Goal: Task Accomplishment & Management: Use online tool/utility

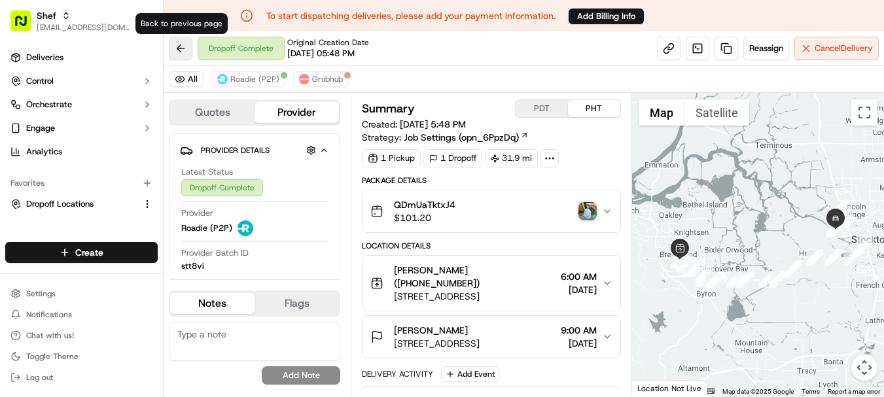
click at [181, 47] on button at bounding box center [181, 49] width 24 height 24
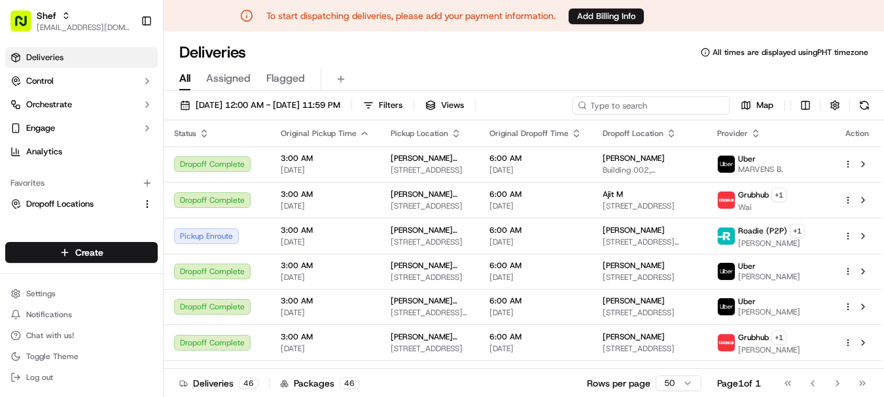
click at [642, 108] on input at bounding box center [650, 105] width 157 height 18
click at [643, 105] on input at bounding box center [650, 105] width 157 height 18
paste input "eM6RdkP4NXj"
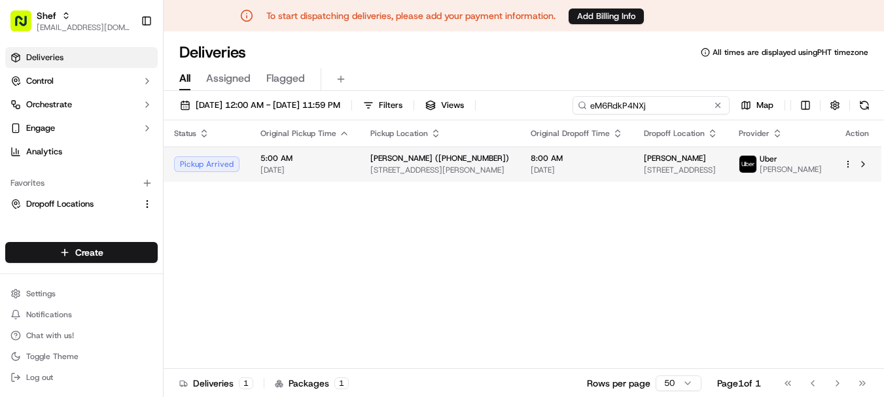
type input "eM6RdkP4NXj"
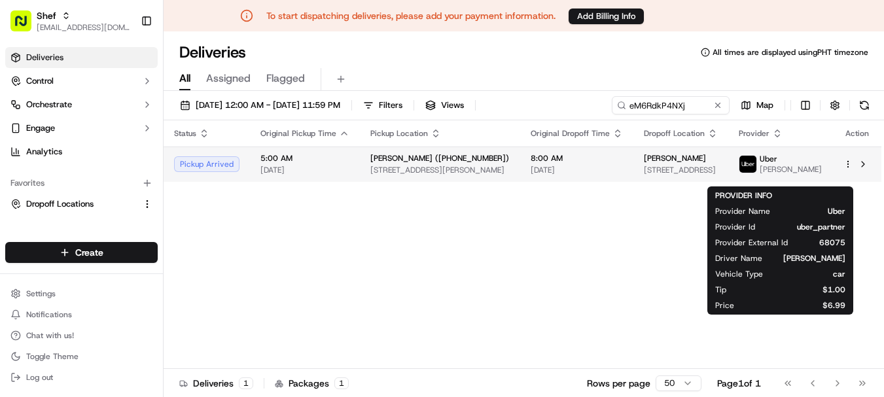
click at [806, 171] on span "[PERSON_NAME]" at bounding box center [790, 169] width 62 height 10
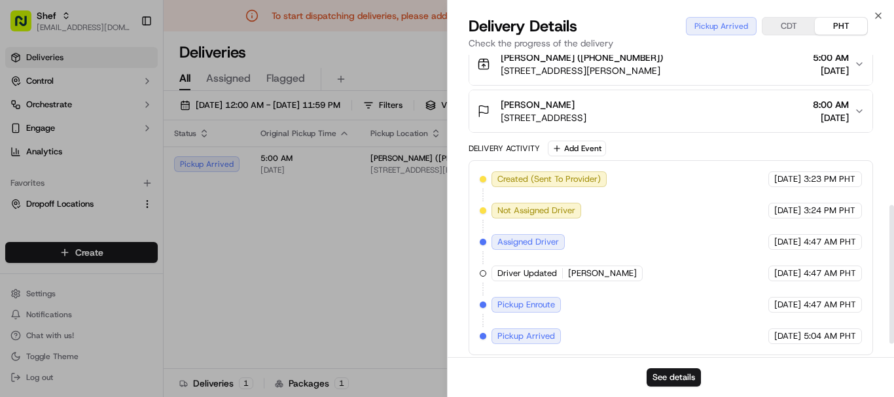
scroll to position [356, 0]
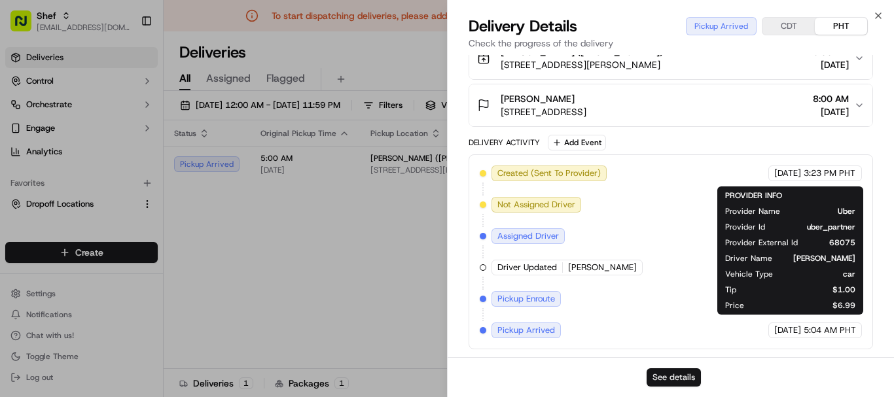
click at [667, 374] on button "See details" at bounding box center [673, 377] width 54 height 18
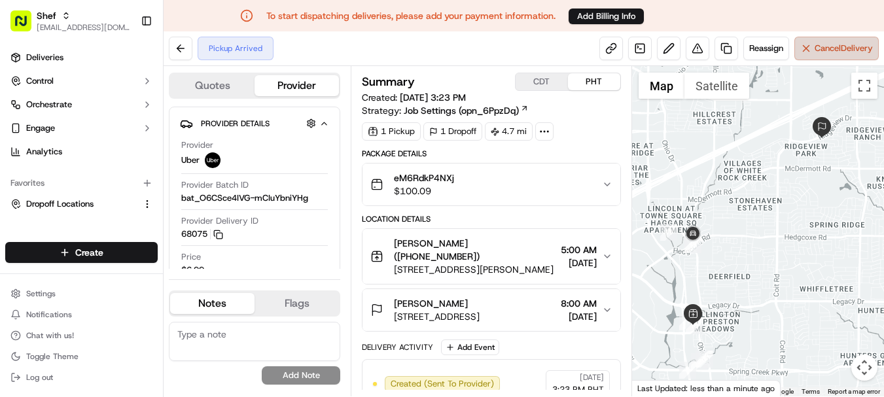
click at [841, 51] on span "Cancel Delivery" at bounding box center [843, 49] width 58 height 12
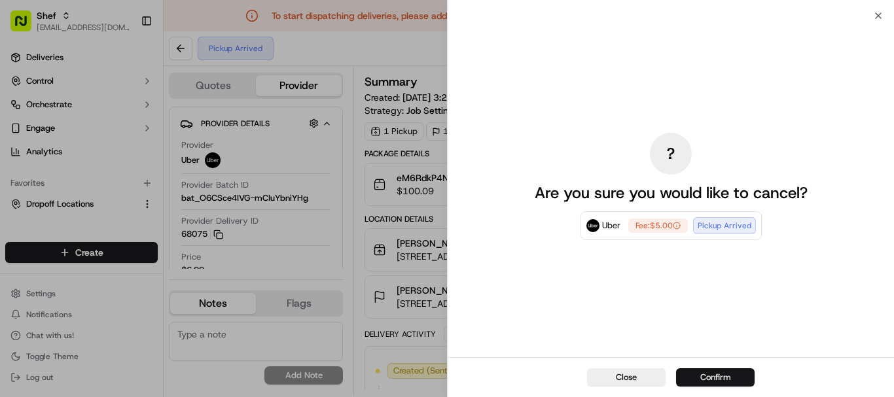
click at [735, 375] on button "Confirm" at bounding box center [715, 377] width 78 height 18
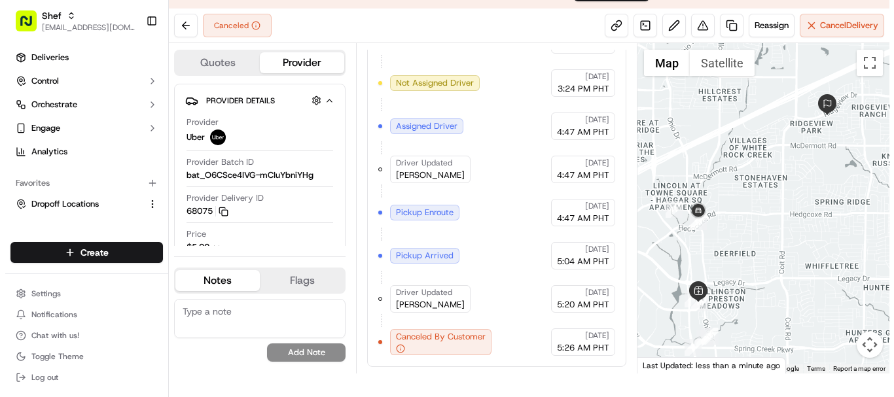
scroll to position [31, 0]
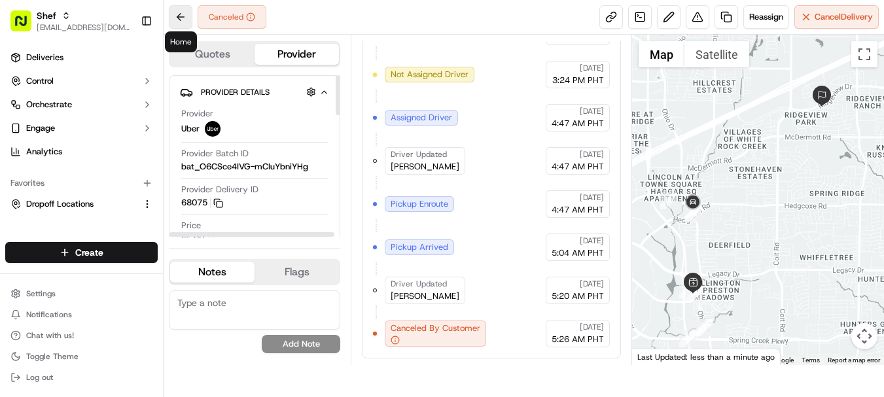
click at [174, 16] on button at bounding box center [181, 17] width 24 height 24
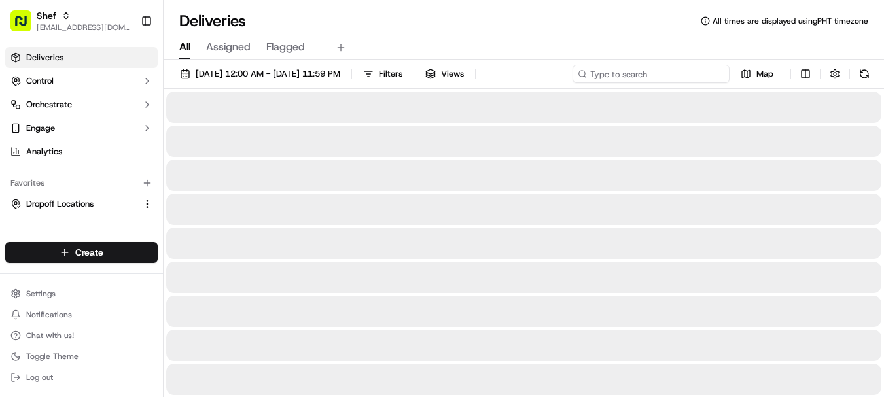
click at [665, 79] on input at bounding box center [650, 74] width 157 height 18
paste input "1712163"
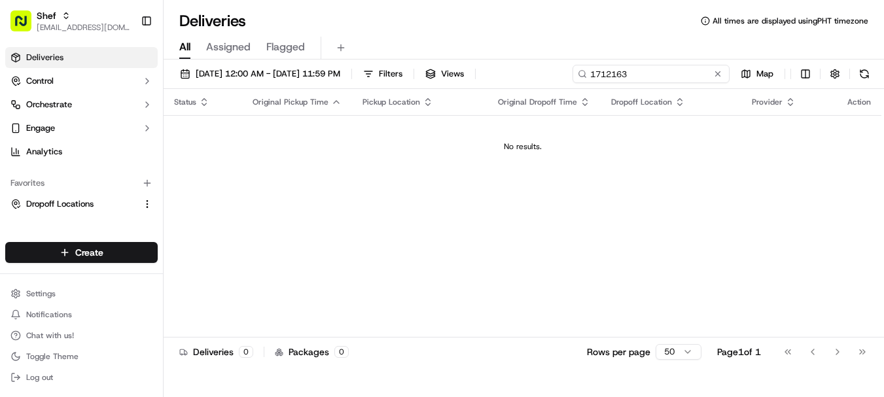
click at [611, 74] on input "1712163" at bounding box center [650, 74] width 157 height 18
click at [611, 73] on input "1712163" at bounding box center [650, 74] width 157 height 18
paste input "7XiBVQ9N4TY"
type input "7XiBVQ9N4TY"
click at [197, 103] on div "Status" at bounding box center [203, 102] width 58 height 10
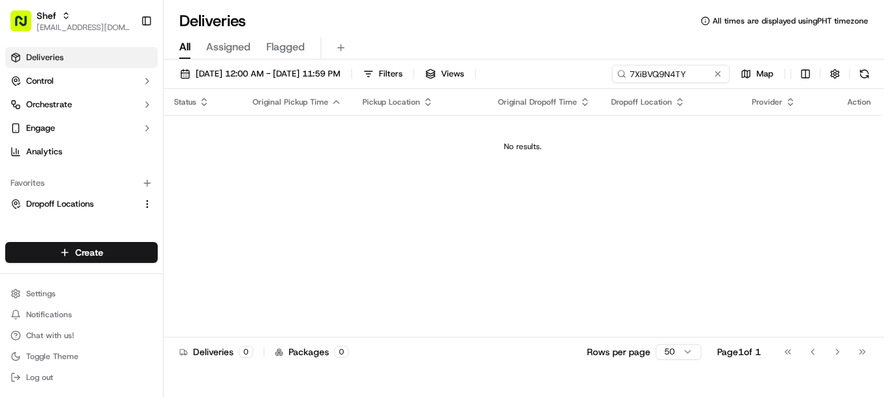
click at [199, 101] on icon "button" at bounding box center [204, 102] width 10 height 10
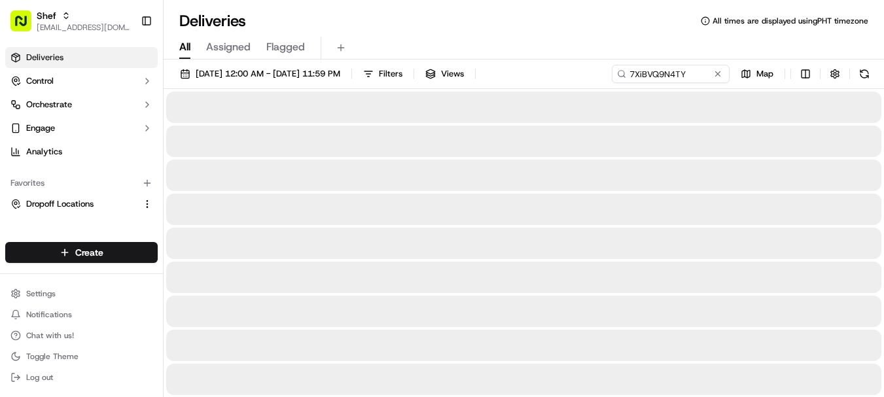
click at [198, 101] on div at bounding box center [523, 107] width 715 height 31
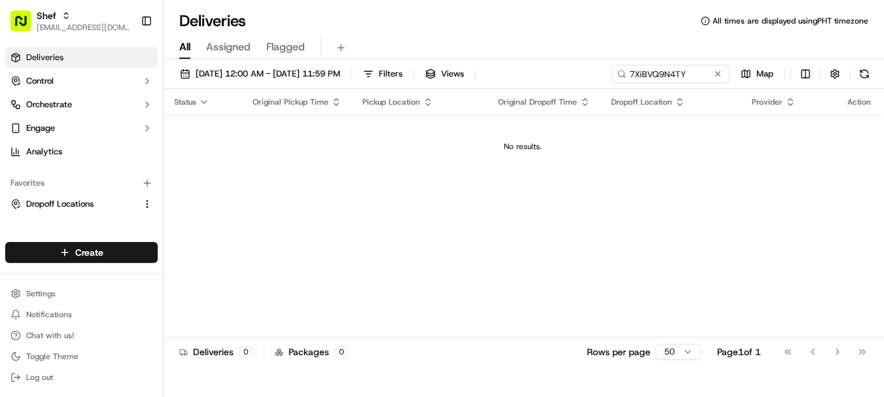
click at [200, 100] on icon "button" at bounding box center [204, 102] width 10 height 10
click at [234, 54] on span "Assigned" at bounding box center [228, 47] width 44 height 16
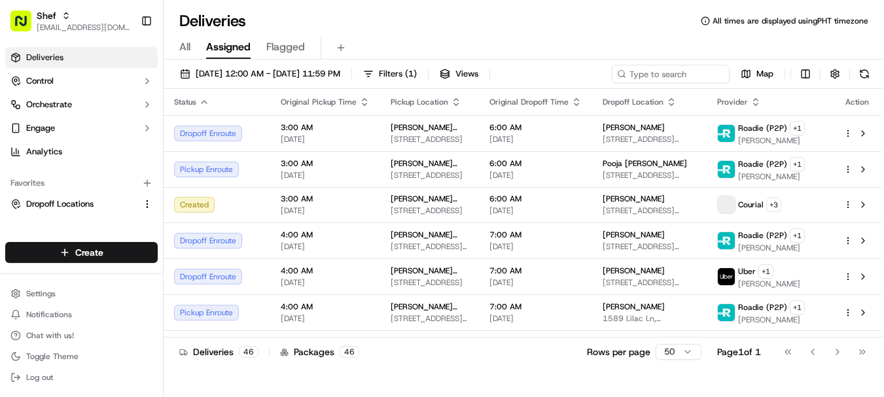
click at [281, 49] on span "Flagged" at bounding box center [285, 47] width 39 height 16
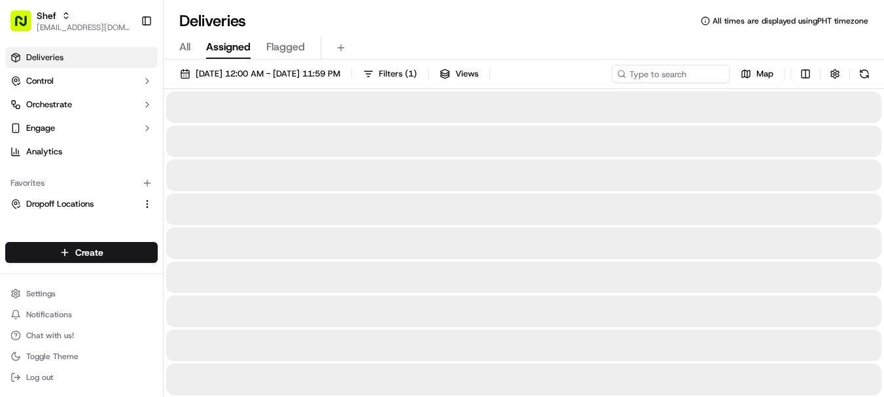
click at [237, 48] on span "Assigned" at bounding box center [228, 47] width 44 height 16
click at [183, 50] on span "All" at bounding box center [184, 47] width 11 height 16
click at [663, 73] on input at bounding box center [650, 74] width 157 height 18
paste input "7XiBVQ9N4TY"
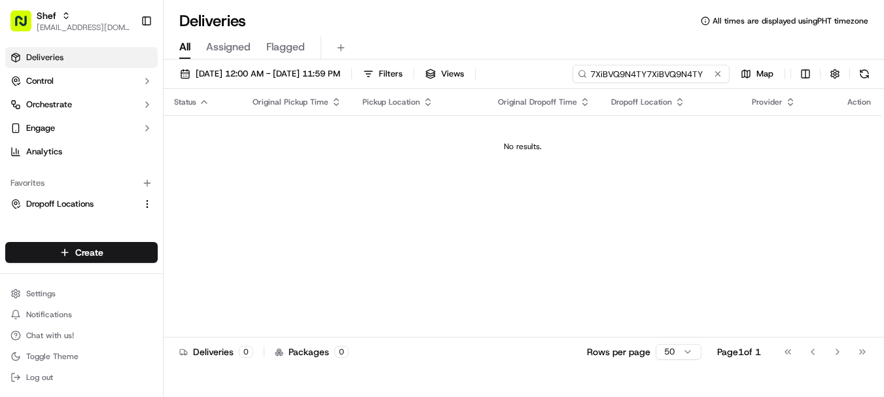
click at [644, 71] on input "7XiBVQ9N4TY7XiBVQ9N4TY" at bounding box center [650, 74] width 157 height 18
paste input
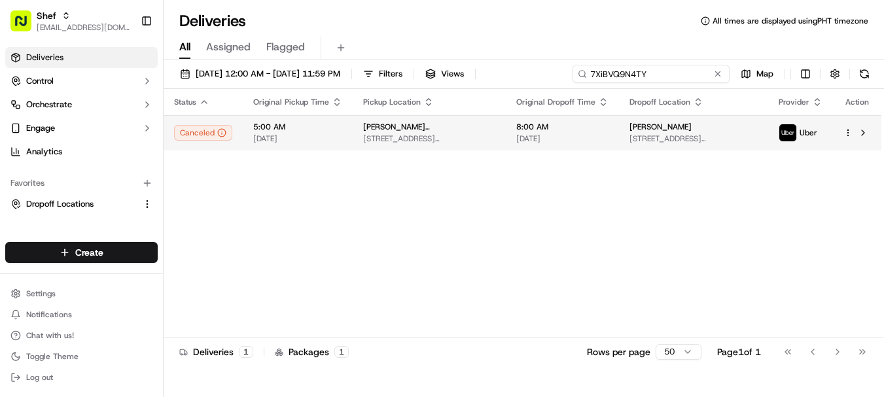
type input "7XiBVQ9N4TY"
click at [599, 131] on span "8:00 AM" at bounding box center [562, 127] width 92 height 10
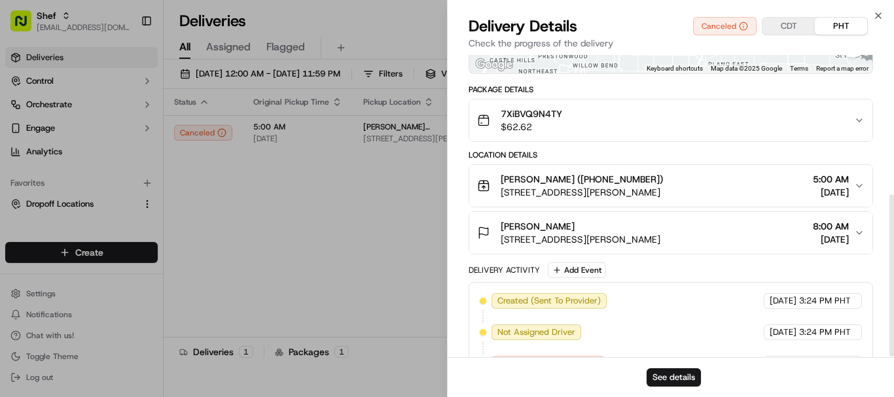
scroll to position [262, 0]
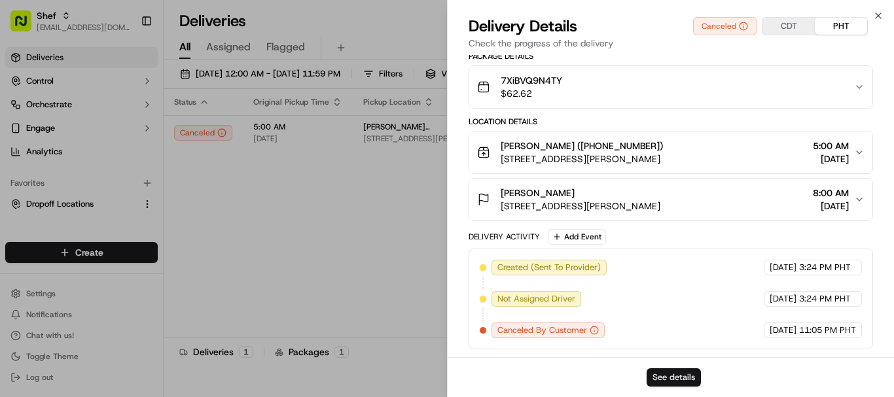
click at [683, 379] on button "See details" at bounding box center [673, 377] width 54 height 18
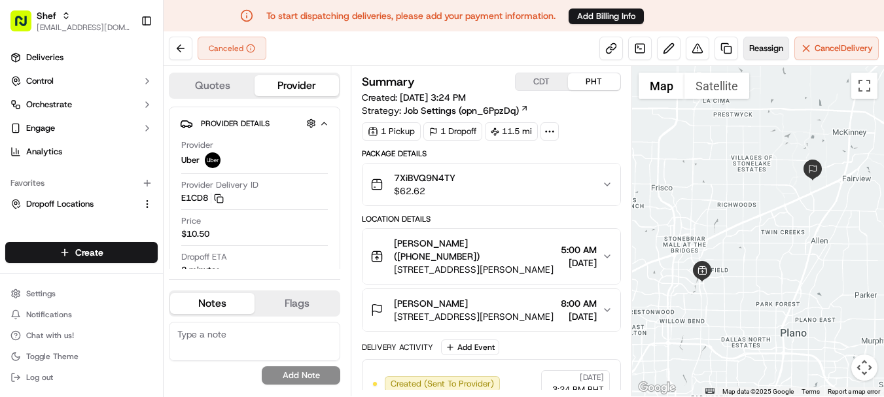
click at [763, 44] on span "Reassign" at bounding box center [766, 49] width 34 height 12
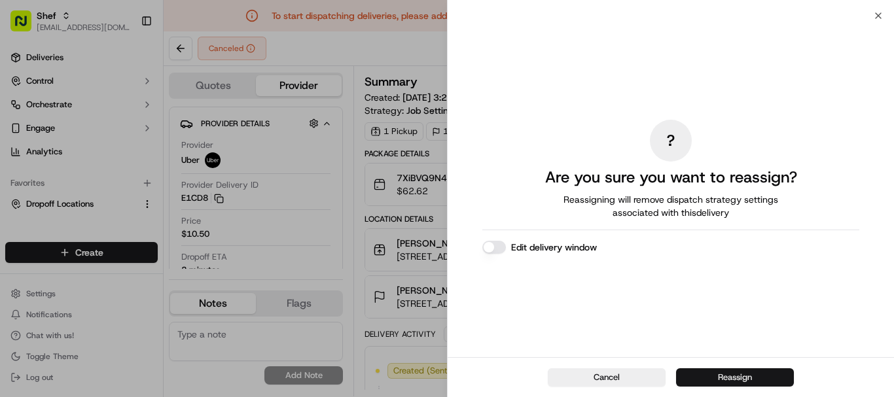
click at [731, 376] on button "Reassign" at bounding box center [735, 377] width 118 height 18
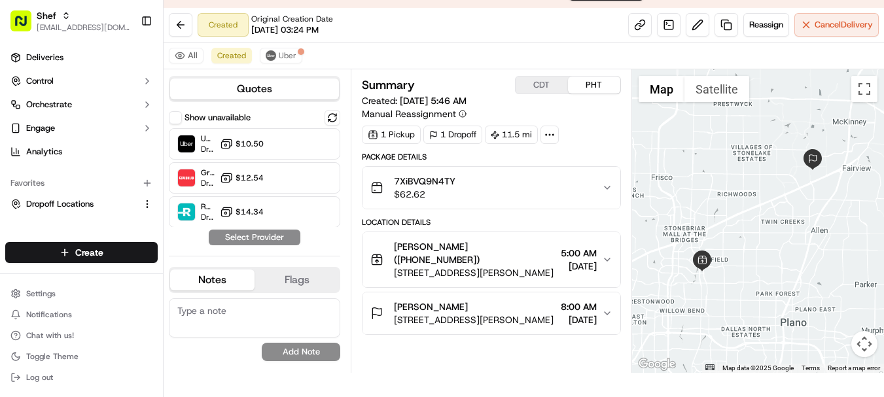
scroll to position [31, 0]
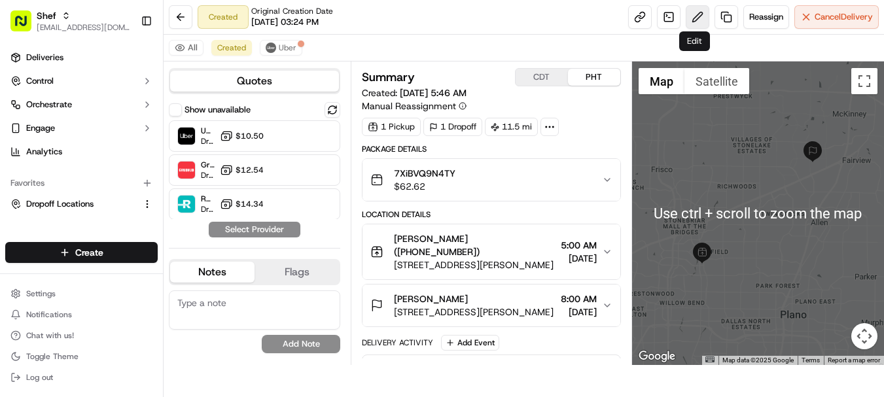
click at [699, 15] on button at bounding box center [698, 17] width 24 height 24
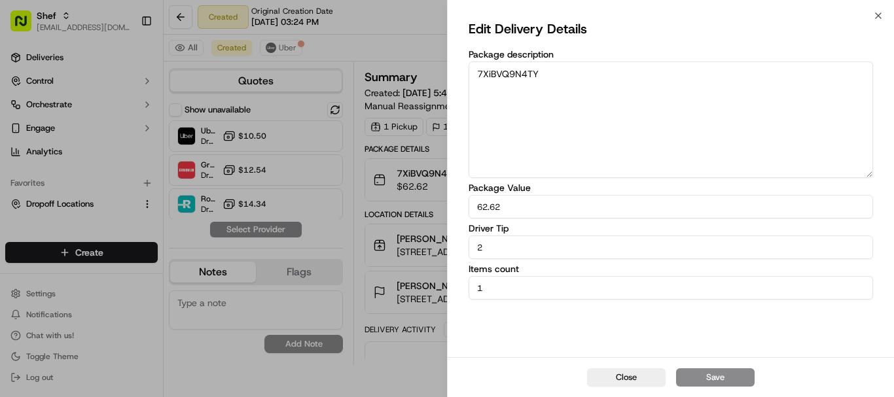
click at [516, 248] on input "2" at bounding box center [670, 247] width 404 height 24
type input "10"
click at [722, 372] on button "Save" at bounding box center [715, 377] width 78 height 18
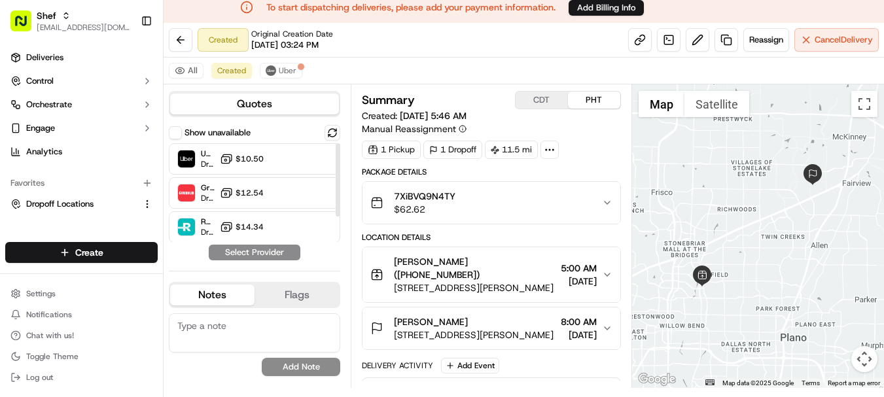
scroll to position [0, 0]
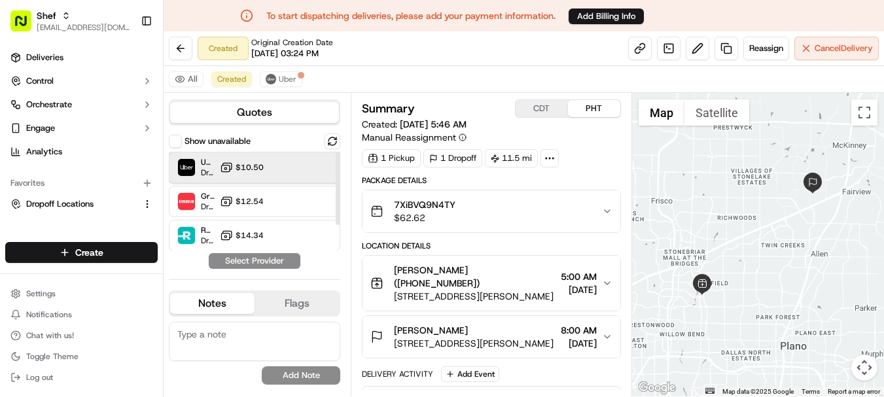
click at [282, 169] on div "Uber Dropoff ETA 57 minutes $10.50" at bounding box center [254, 167] width 171 height 31
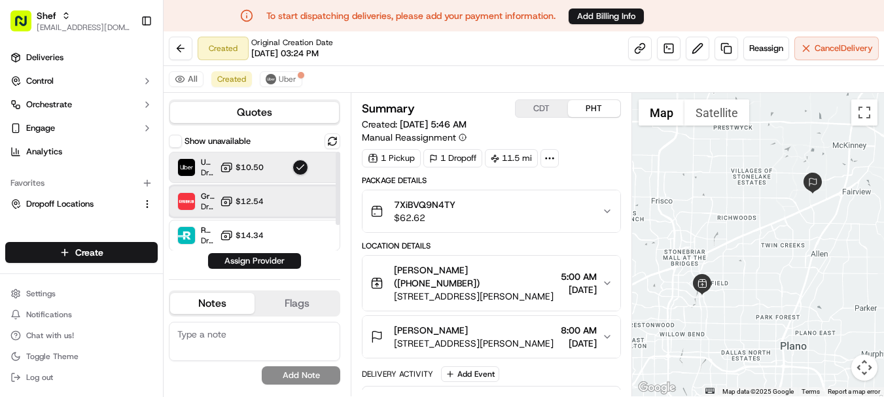
click at [284, 192] on div "Grubhub Dropoff ETA 37 minutes $12.54" at bounding box center [254, 201] width 171 height 31
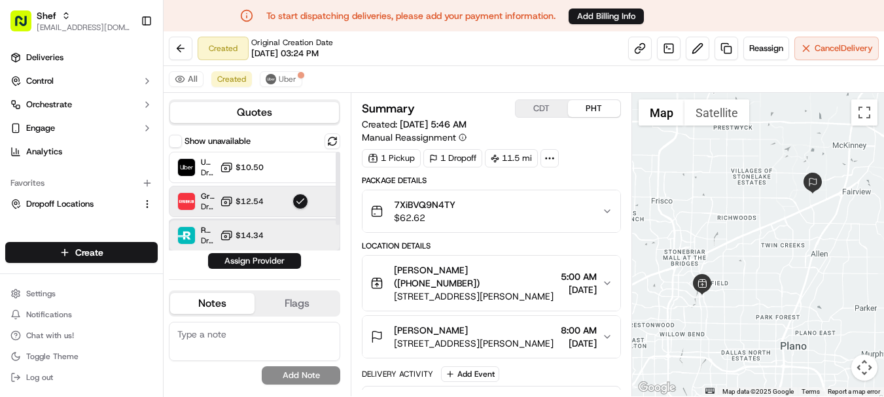
click at [287, 234] on div "Roadie Rush (P2P) Dropoff ETA - $14.34" at bounding box center [254, 235] width 171 height 31
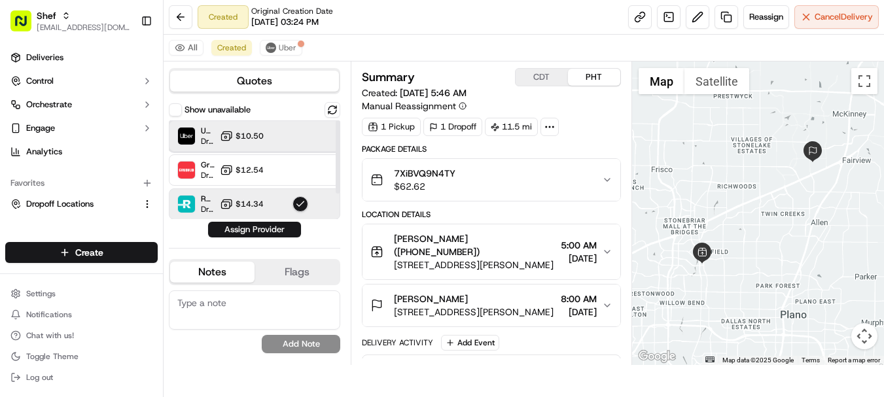
click at [282, 145] on div "Uber Dropoff ETA 53 minutes $10.50" at bounding box center [254, 135] width 171 height 31
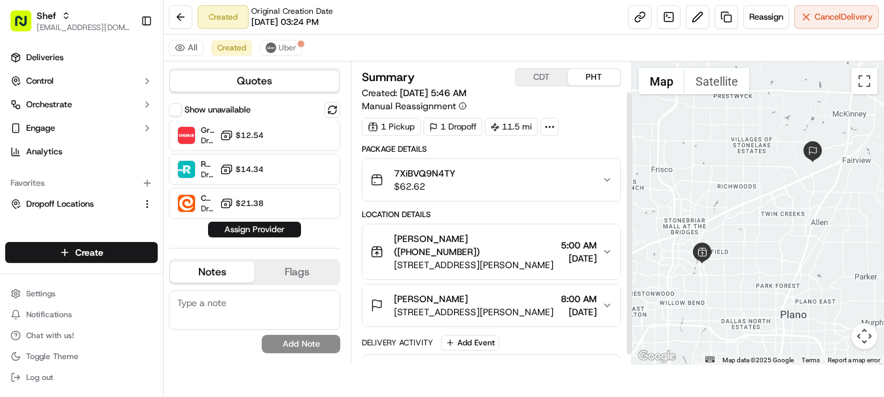
scroll to position [46, 0]
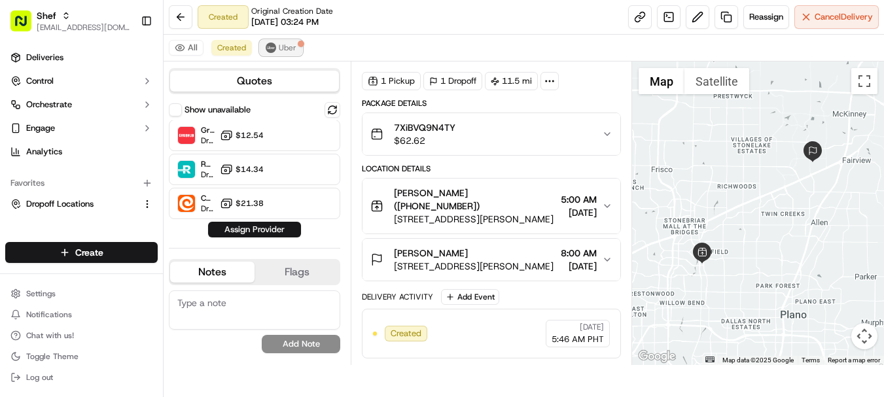
click at [270, 46] on img at bounding box center [271, 48] width 10 height 10
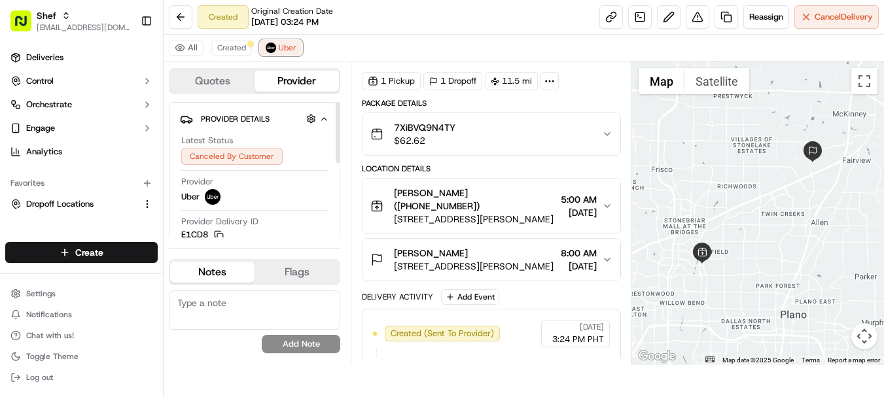
scroll to position [0, 0]
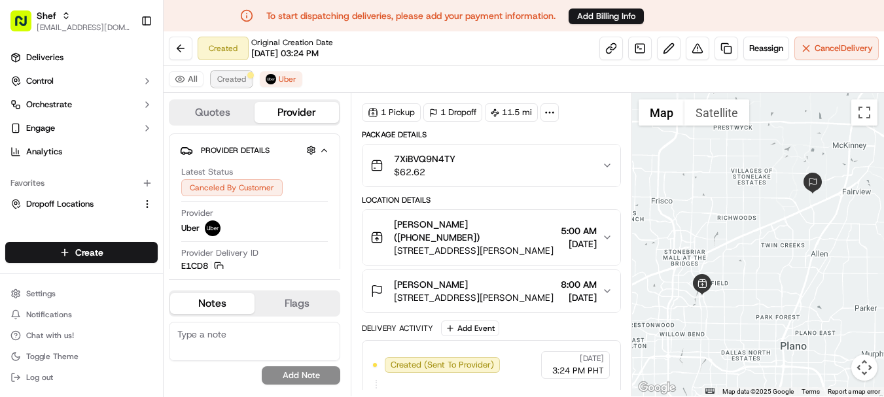
click at [228, 81] on span "Created" at bounding box center [231, 79] width 29 height 10
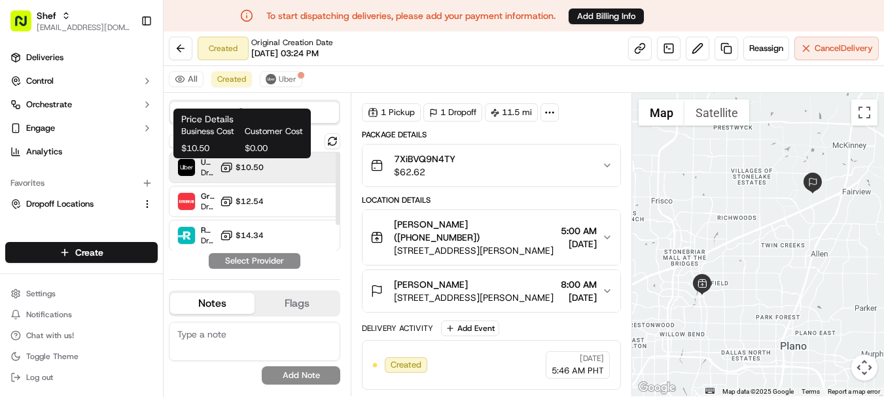
click at [237, 165] on span "$10.50" at bounding box center [249, 167] width 28 height 10
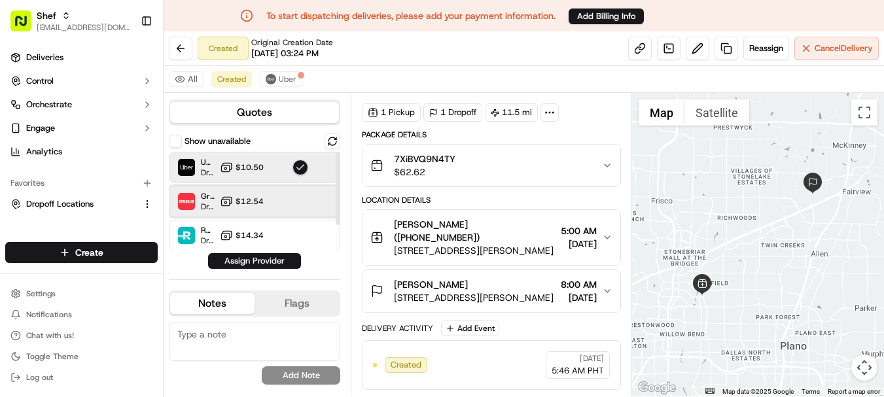
click at [284, 216] on div "Grubhub Dropoff ETA 36 minutes $12.54" at bounding box center [254, 201] width 171 height 31
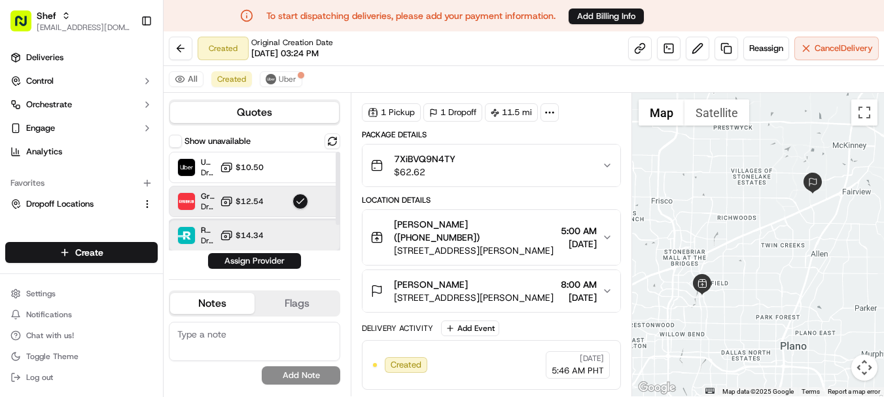
click at [286, 235] on div "Roadie Rush (P2P) Dropoff ETA - $14.34" at bounding box center [254, 235] width 171 height 31
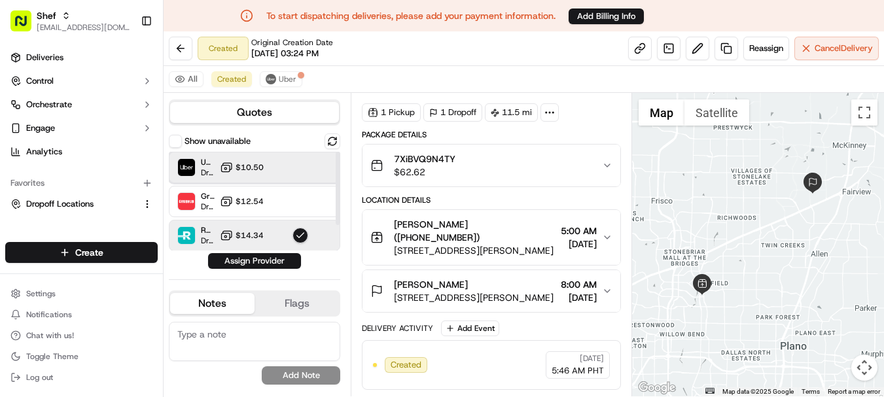
click at [283, 164] on div "Uber Dropoff ETA 53 minutes $10.50" at bounding box center [254, 167] width 171 height 31
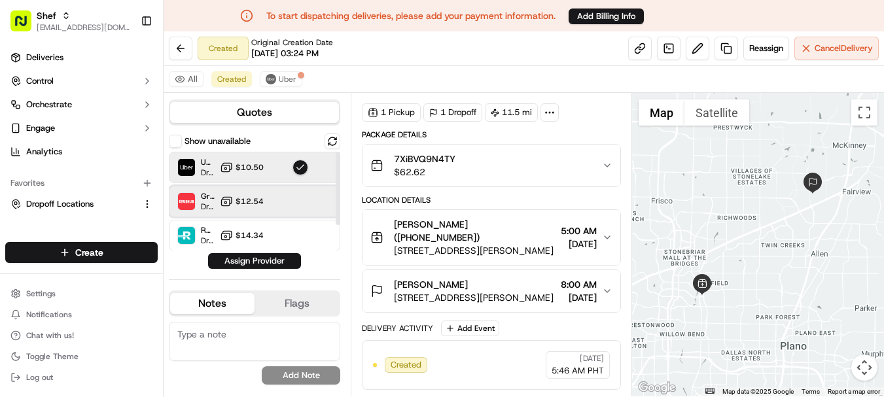
click at [265, 200] on div "Grubhub Dropoff ETA 36 minutes $12.54" at bounding box center [254, 201] width 171 height 31
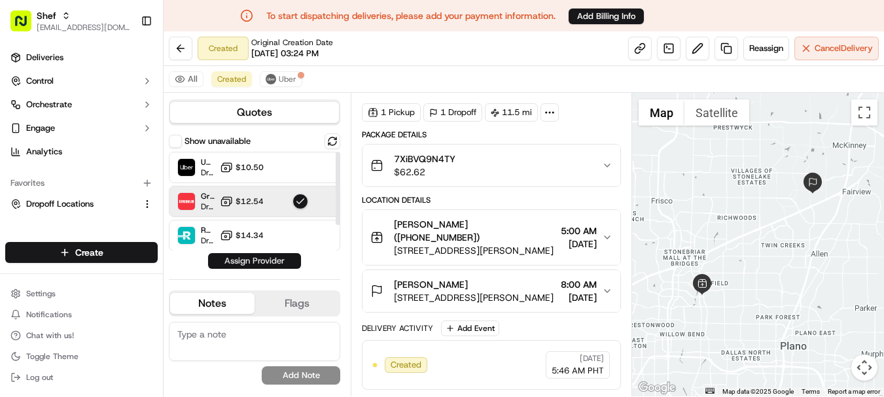
click at [270, 258] on button "Assign Provider" at bounding box center [254, 261] width 93 height 16
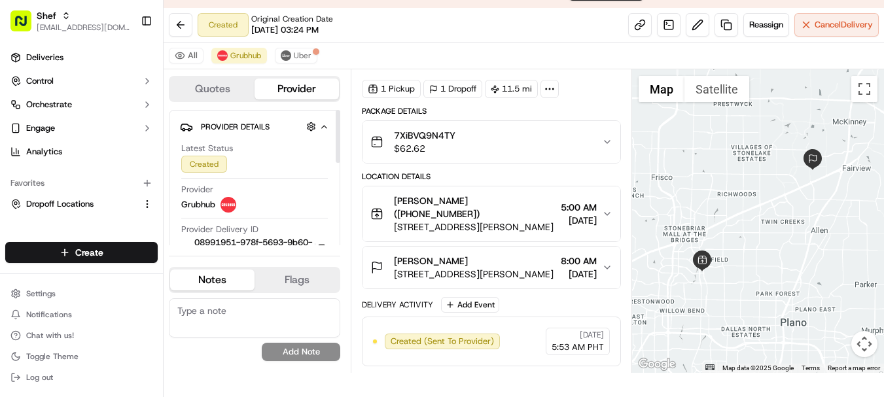
scroll to position [31, 0]
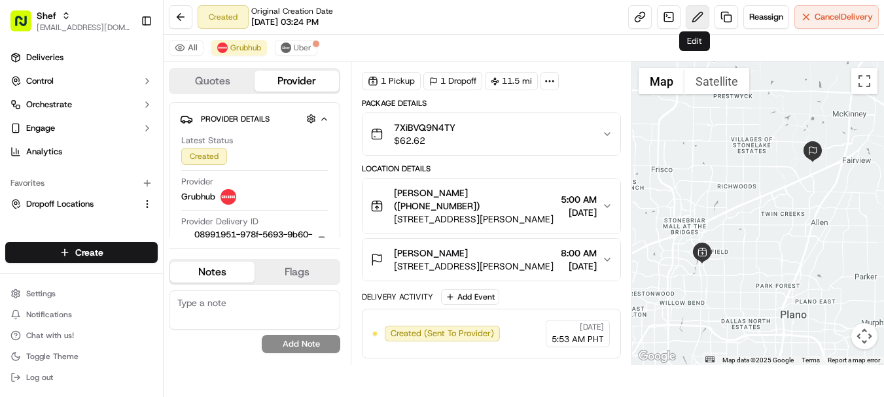
click at [692, 19] on button at bounding box center [698, 17] width 24 height 24
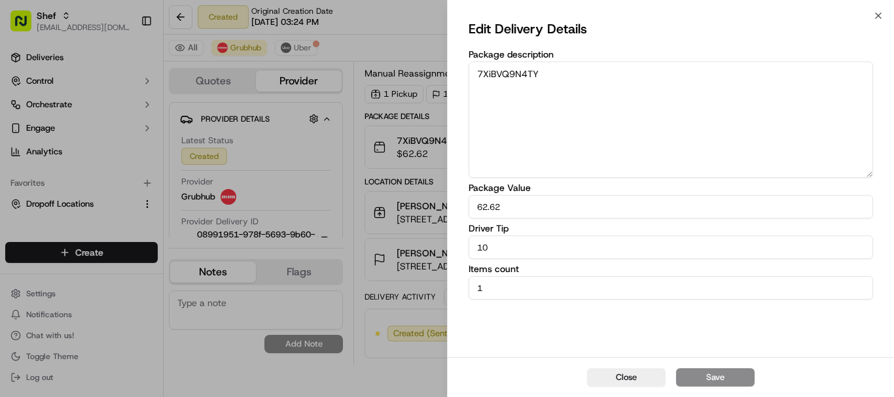
click at [497, 248] on input "10" at bounding box center [670, 247] width 404 height 24
type input "10"
click at [712, 379] on button "Save" at bounding box center [715, 377] width 78 height 18
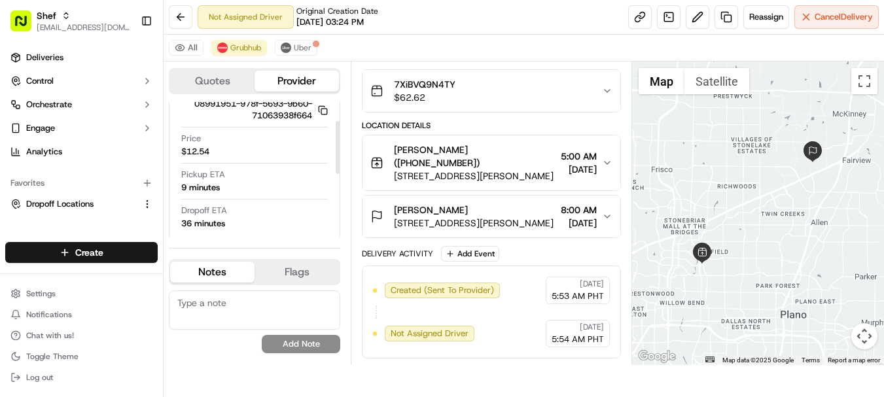
scroll to position [0, 0]
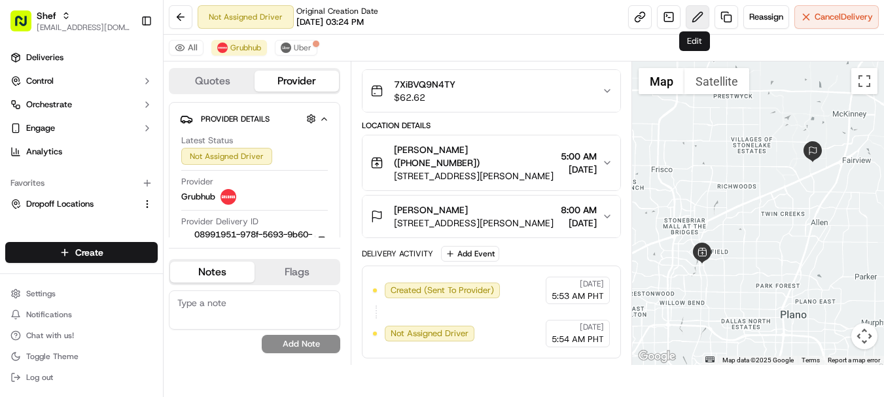
click at [697, 24] on button at bounding box center [698, 17] width 24 height 24
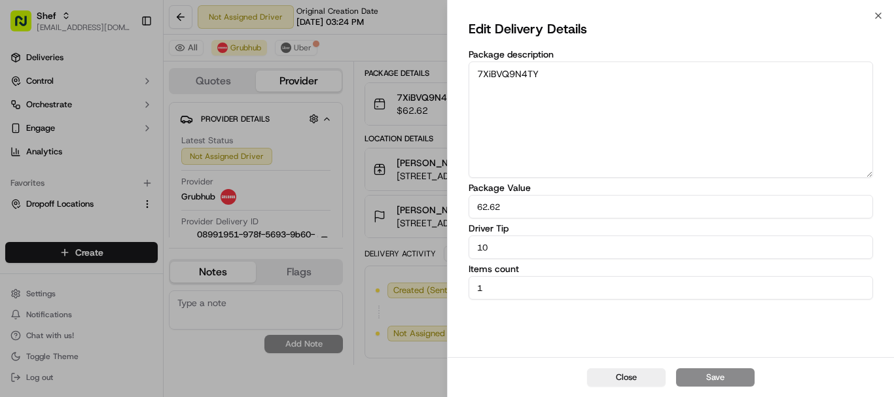
click at [503, 249] on input "10" at bounding box center [670, 247] width 404 height 24
type input "15"
click at [731, 372] on button "Save" at bounding box center [715, 377] width 78 height 18
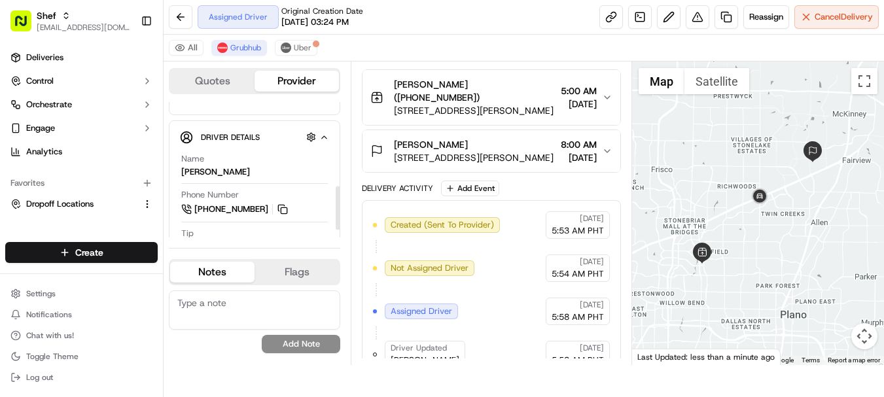
scroll to position [262, 0]
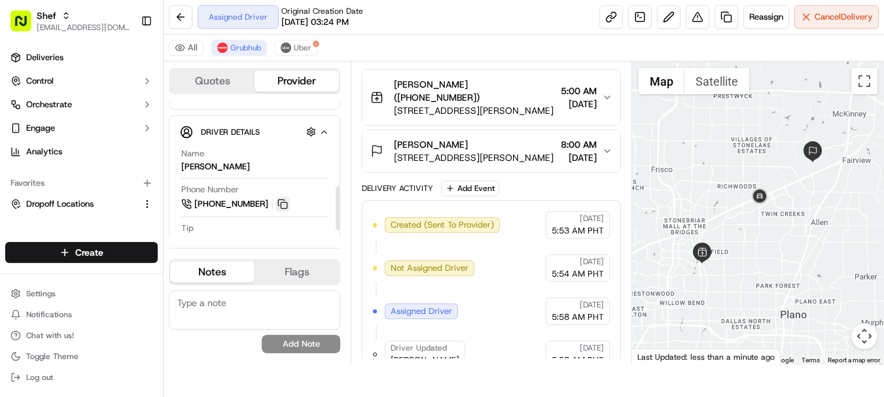
click at [284, 201] on button at bounding box center [282, 204] width 14 height 14
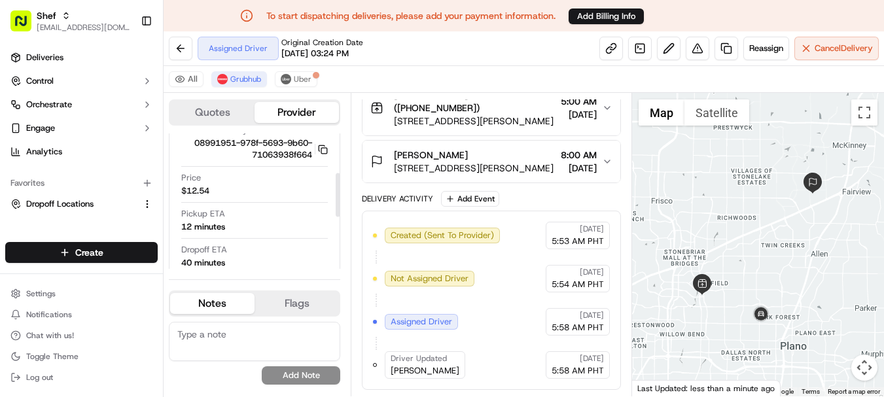
scroll to position [131, 0]
